Goal: Task Accomplishment & Management: Manage account settings

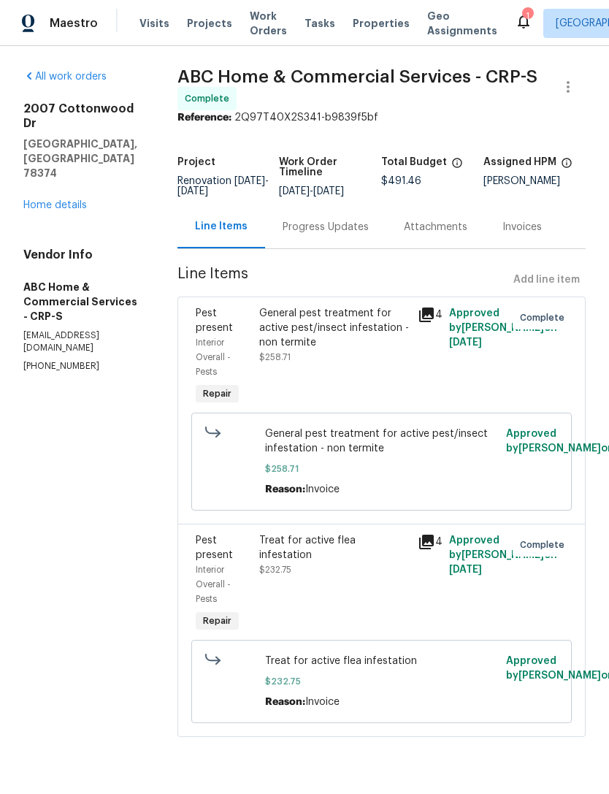
click at [60, 200] on link "Home details" at bounding box center [55, 205] width 64 height 10
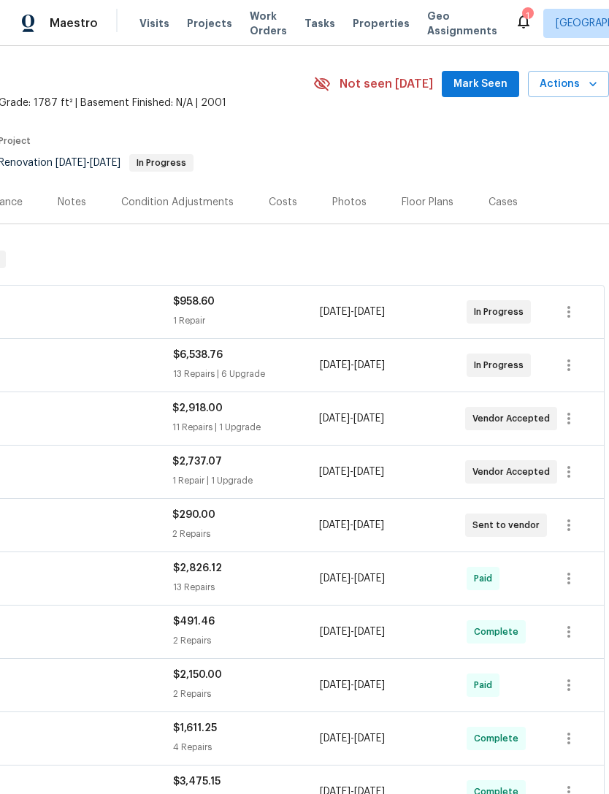
scroll to position [40, 216]
click at [586, 417] on button "button" at bounding box center [568, 419] width 35 height 35
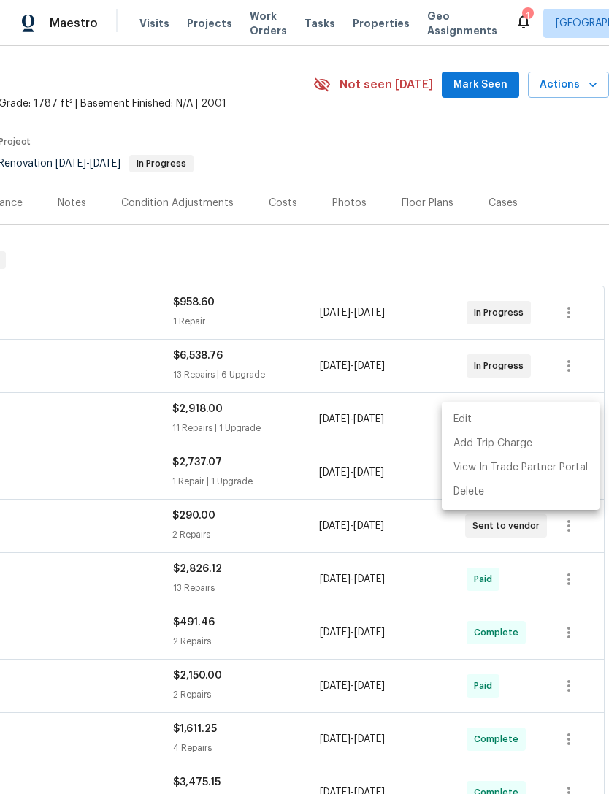
click at [555, 419] on li "Edit" at bounding box center [521, 420] width 158 height 24
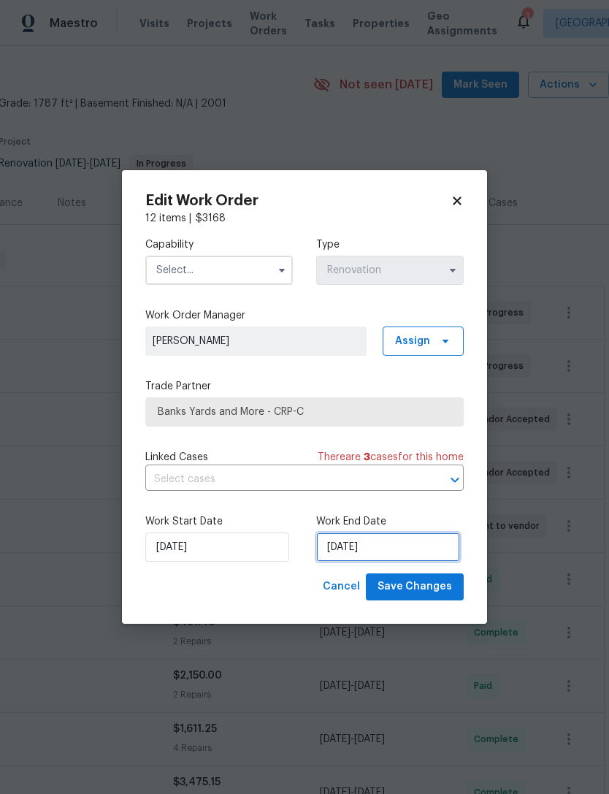
click at [389, 551] on input "9/25/2025" at bounding box center [388, 546] width 144 height 29
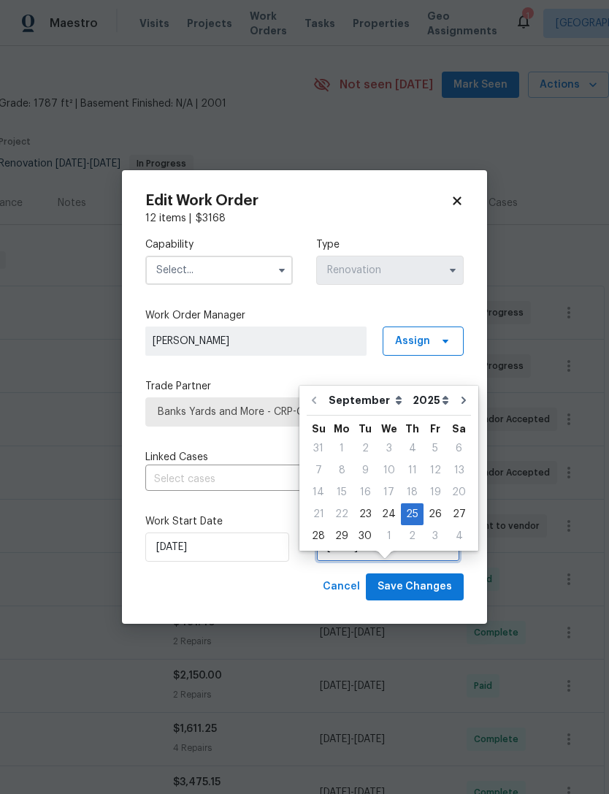
scroll to position [27, 0]
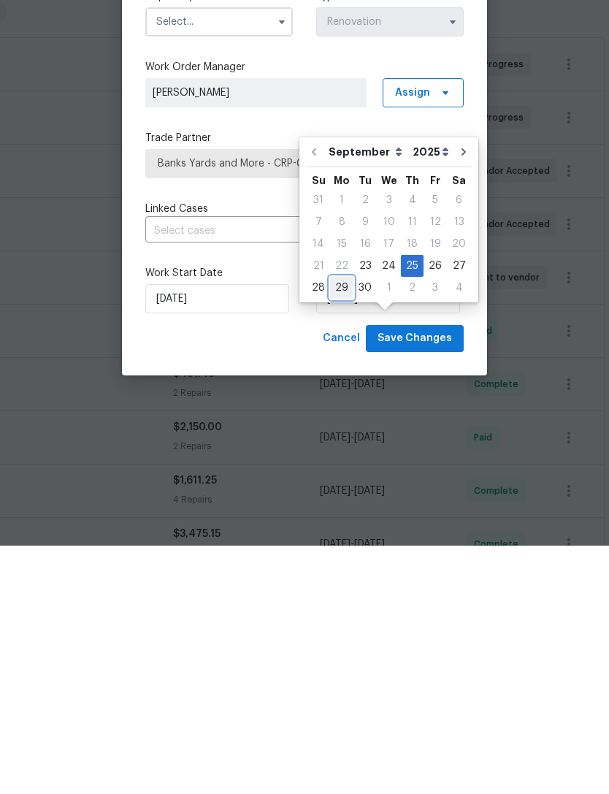
click at [333, 526] on div "29" at bounding box center [341, 536] width 23 height 20
type input "[DATE]"
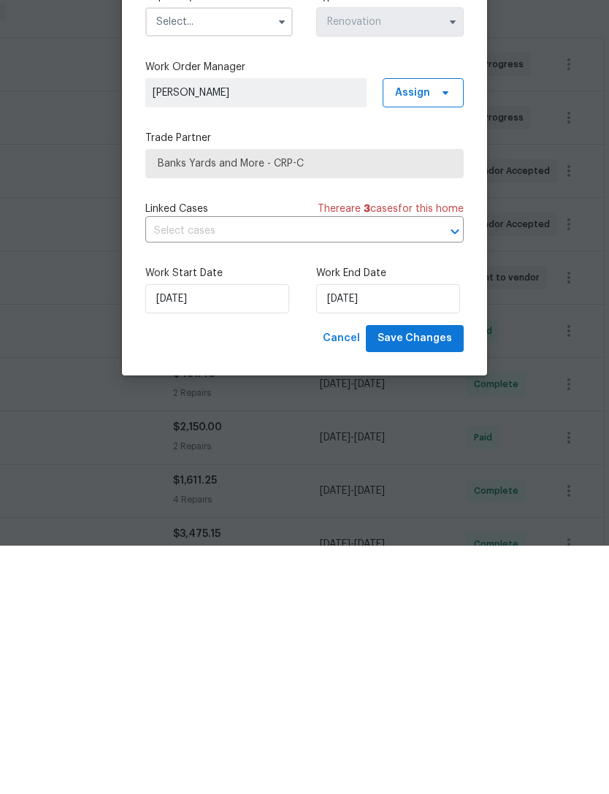
scroll to position [47, 0]
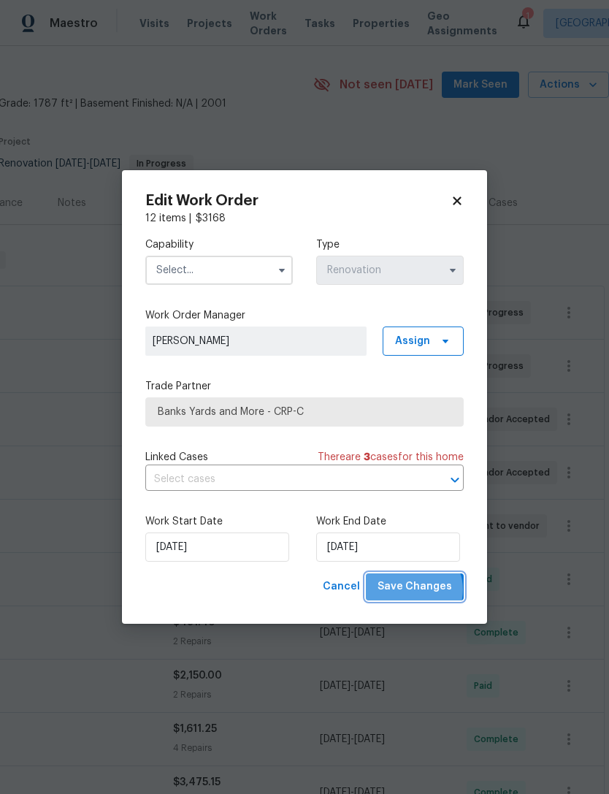
click at [418, 592] on span "Save Changes" at bounding box center [415, 587] width 74 height 18
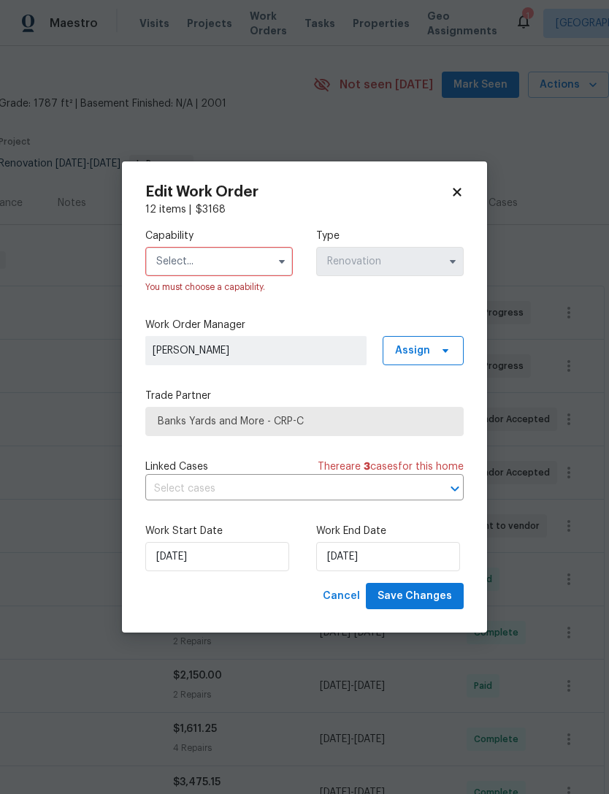
click at [200, 247] on input "text" at bounding box center [219, 261] width 148 height 29
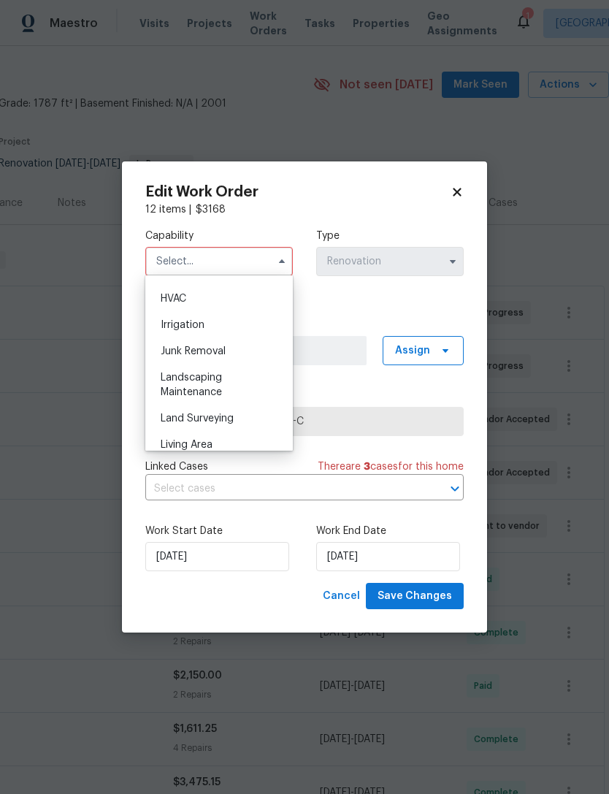
scroll to position [890, 0]
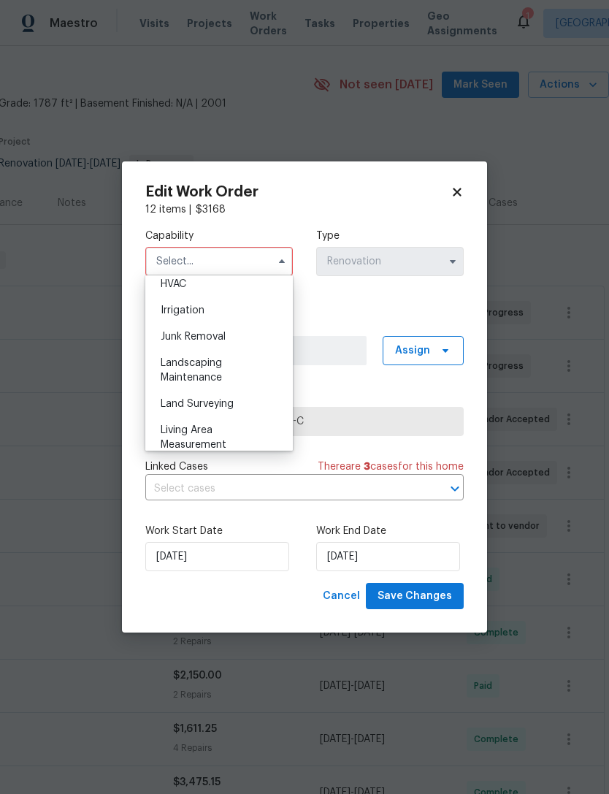
click at [233, 367] on div "Landscaping Maintenance" at bounding box center [219, 370] width 140 height 41
type input "Landscaping Maintenance"
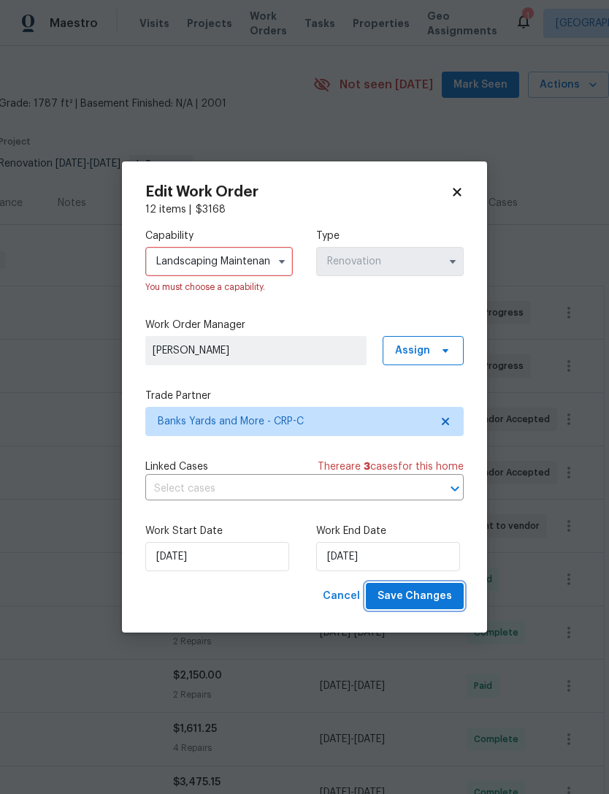
click at [423, 599] on span "Save Changes" at bounding box center [415, 596] width 74 height 18
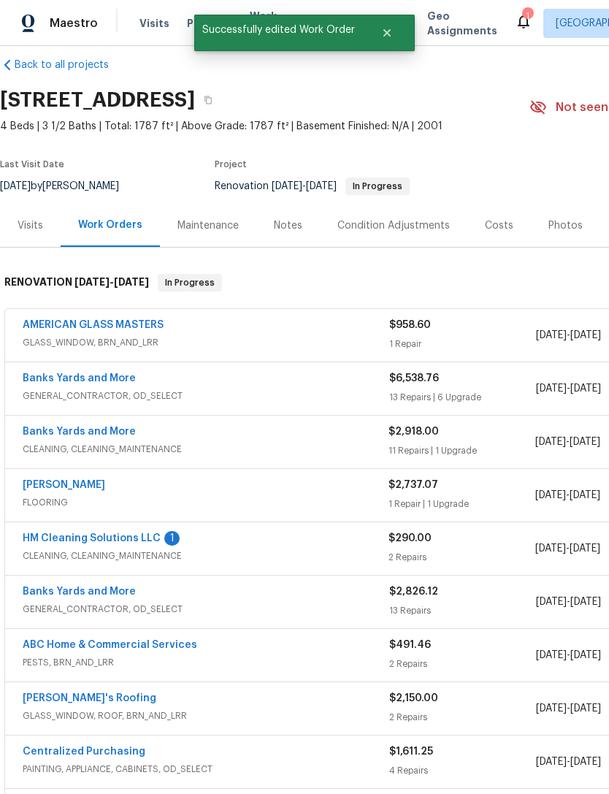
scroll to position [18, 0]
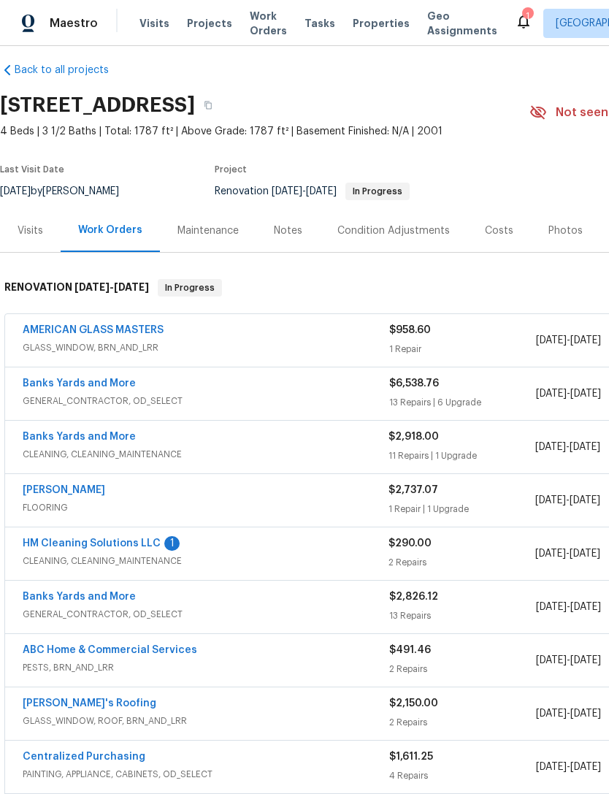
scroll to position [9, 0]
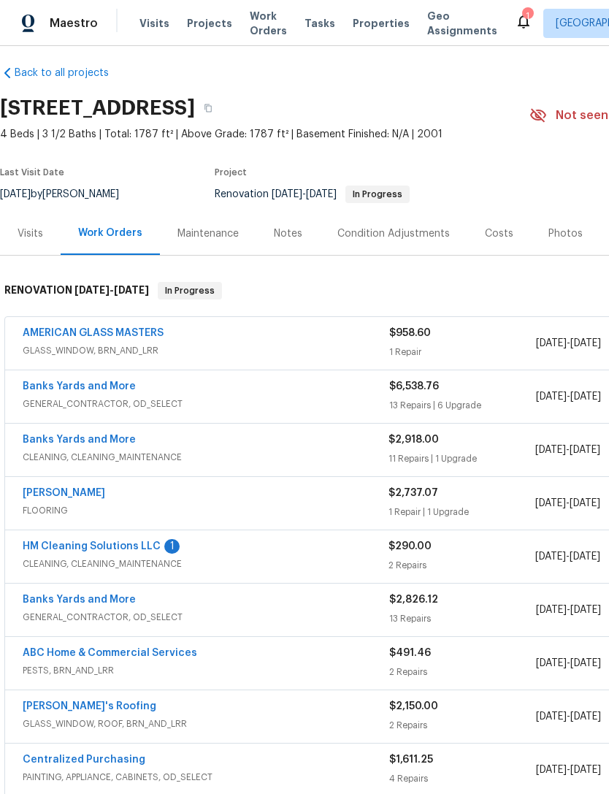
click at [134, 549] on link "HM Cleaning Solutions LLC" at bounding box center [92, 546] width 138 height 10
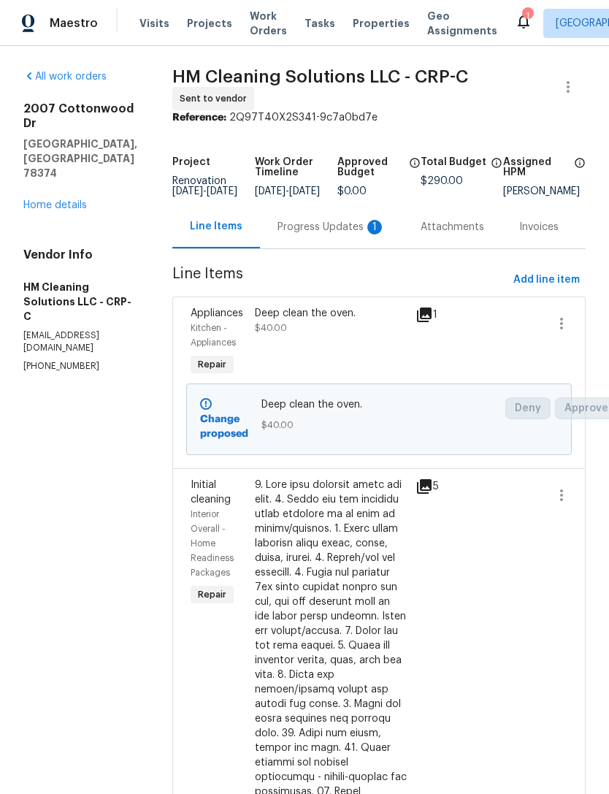
click at [329, 234] on div "Progress Updates 1" at bounding box center [332, 227] width 108 height 15
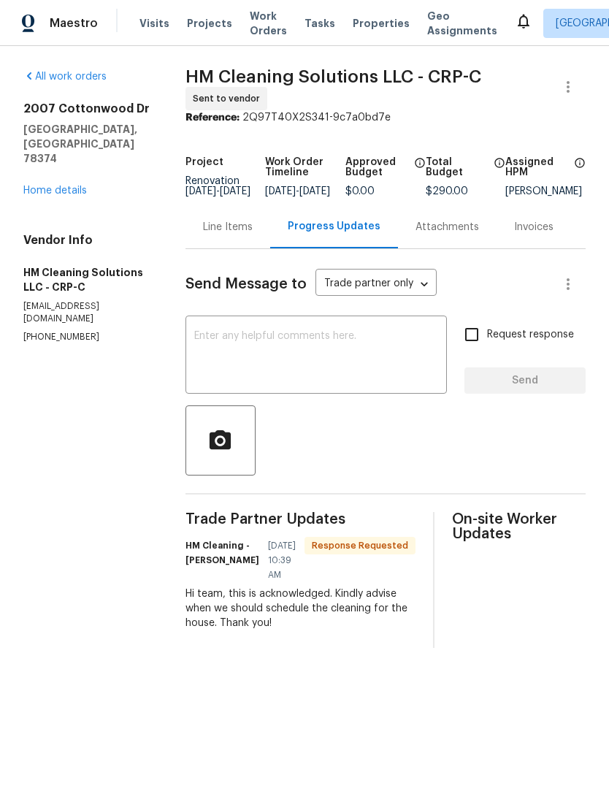
click at [53, 185] on link "Home details" at bounding box center [55, 190] width 64 height 10
